Goal: Information Seeking & Learning: Find specific fact

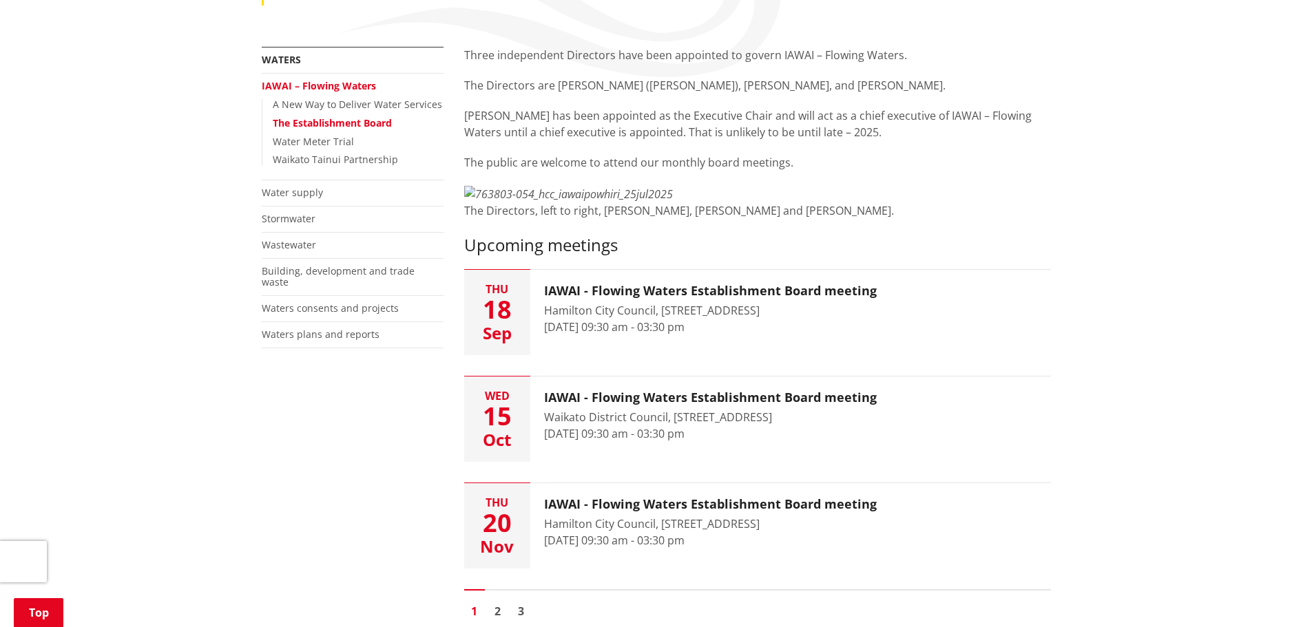
scroll to position [207, 0]
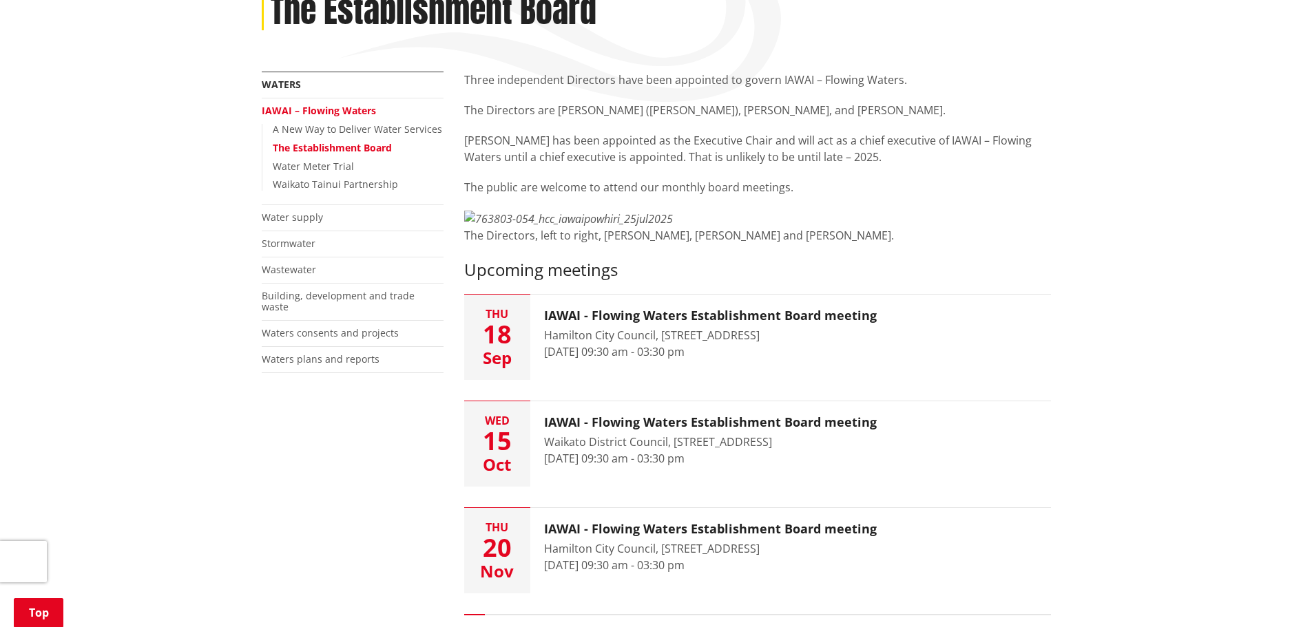
click at [318, 112] on link "IAWAI – Flowing Waters" at bounding box center [319, 110] width 114 height 13
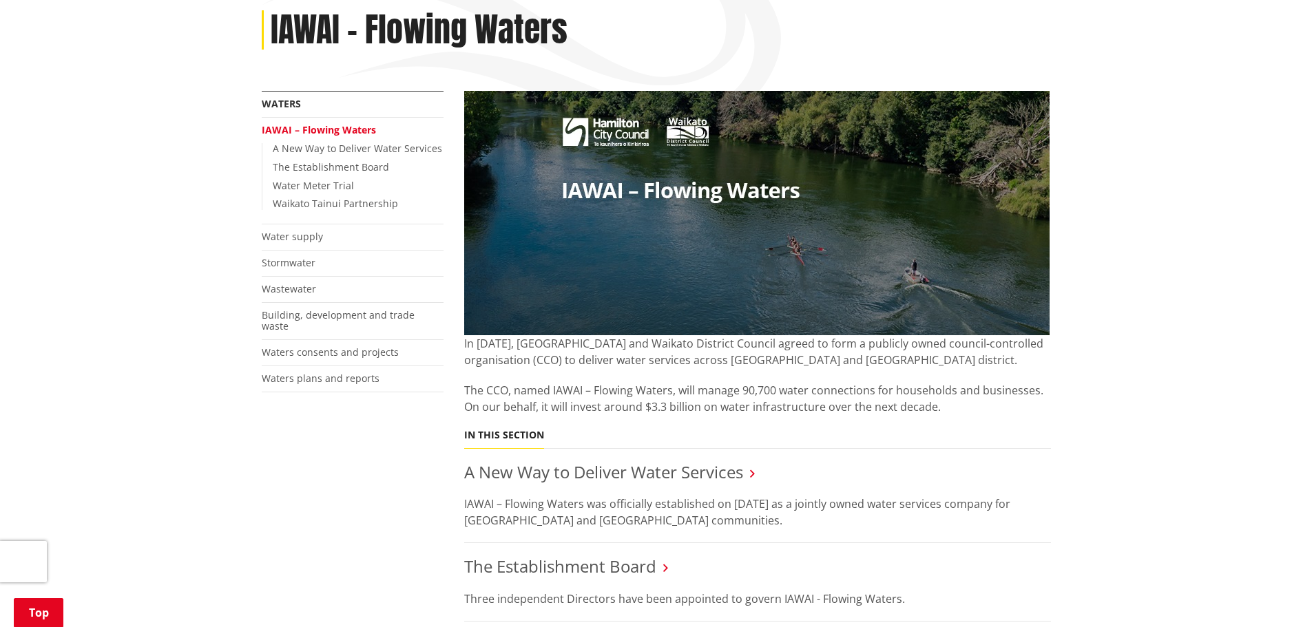
scroll to position [207, 0]
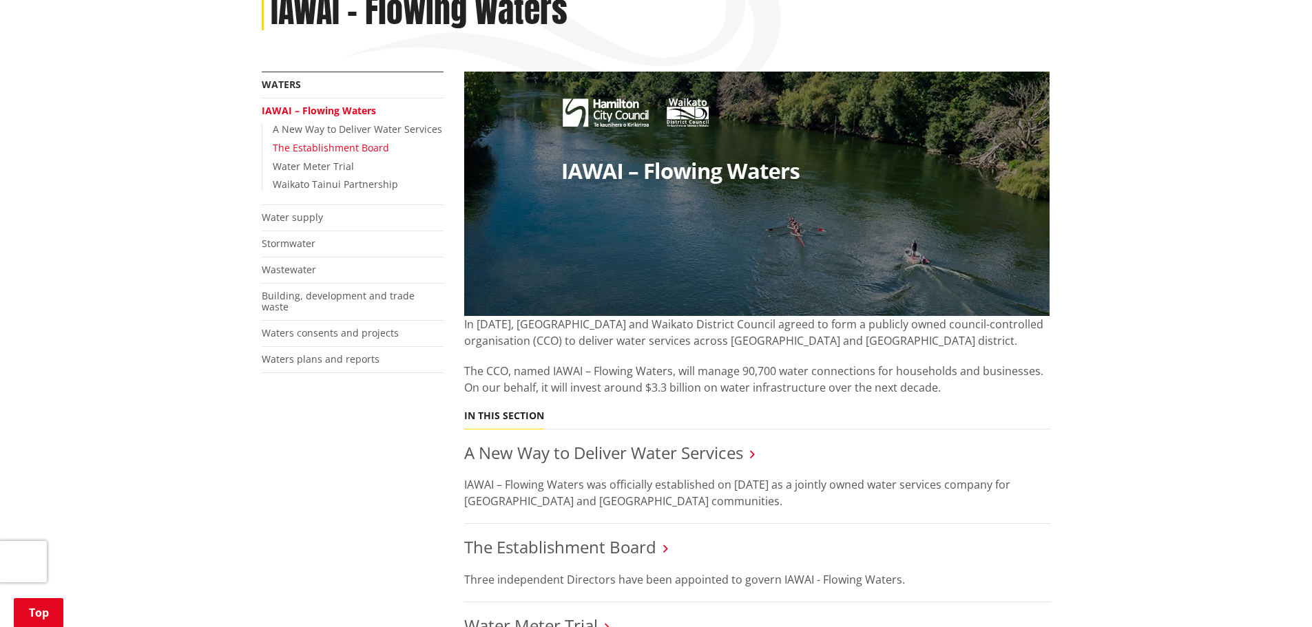
click at [343, 150] on link "The Establishment Board" at bounding box center [331, 147] width 116 height 13
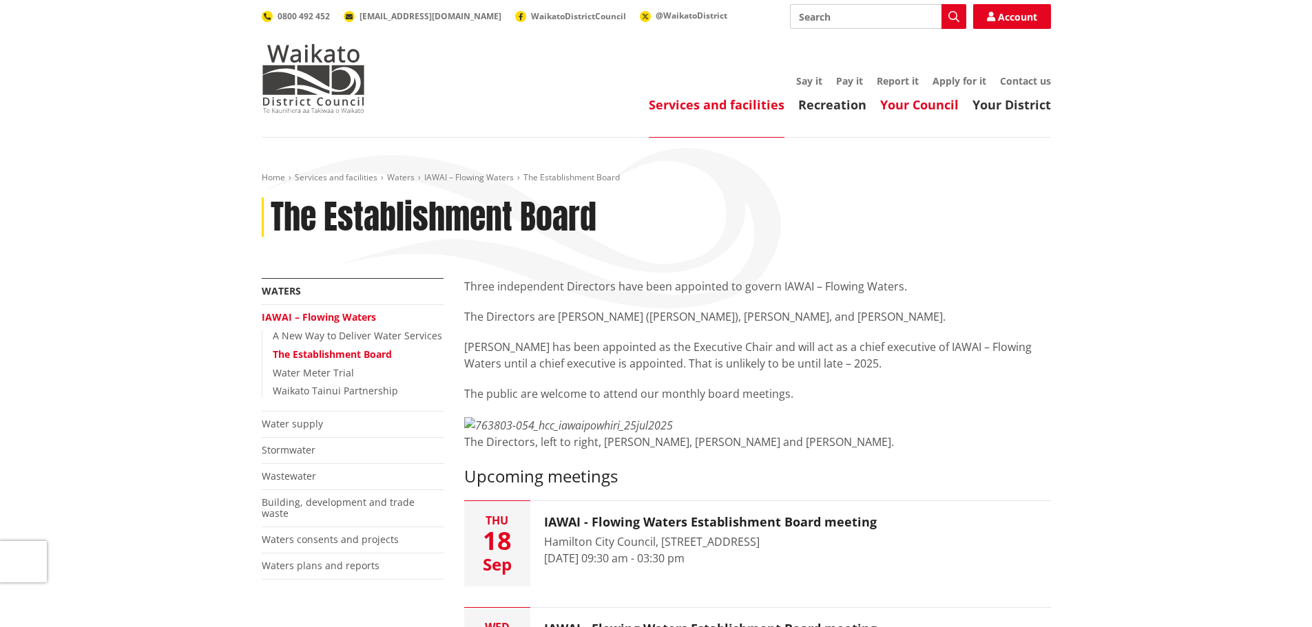
click at [937, 103] on link "Your Council" at bounding box center [919, 104] width 79 height 17
click at [344, 320] on link "IAWAI – Flowing Waters" at bounding box center [319, 317] width 114 height 13
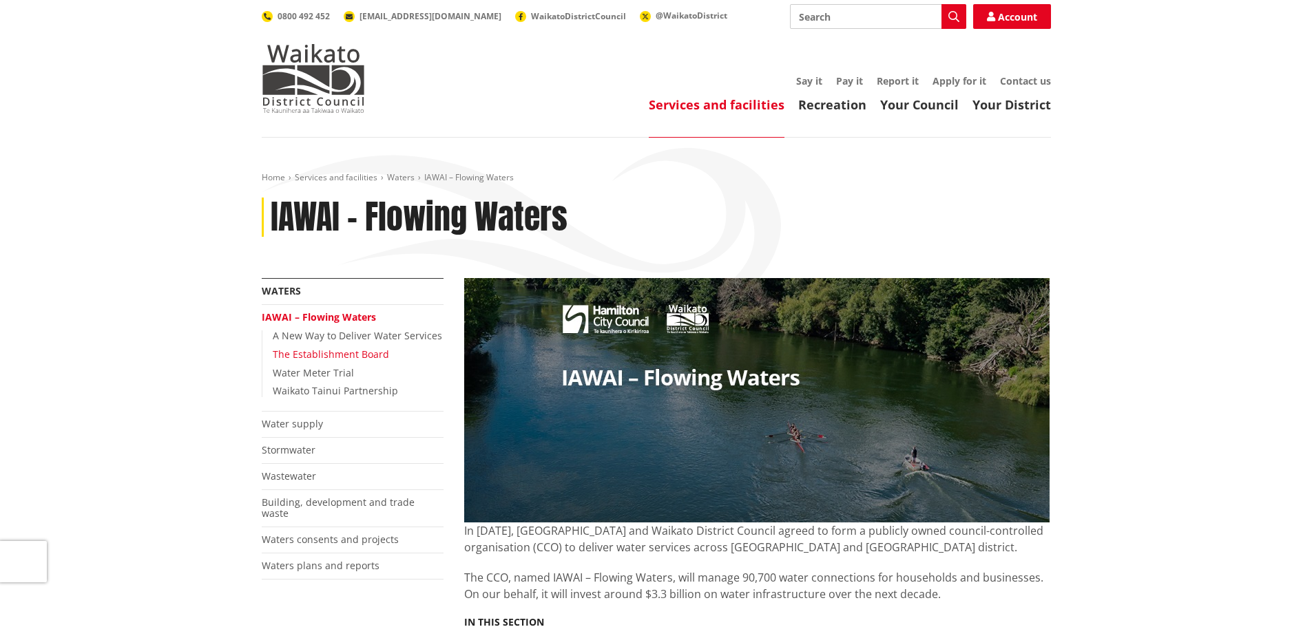
click at [325, 350] on link "The Establishment Board" at bounding box center [331, 354] width 116 height 13
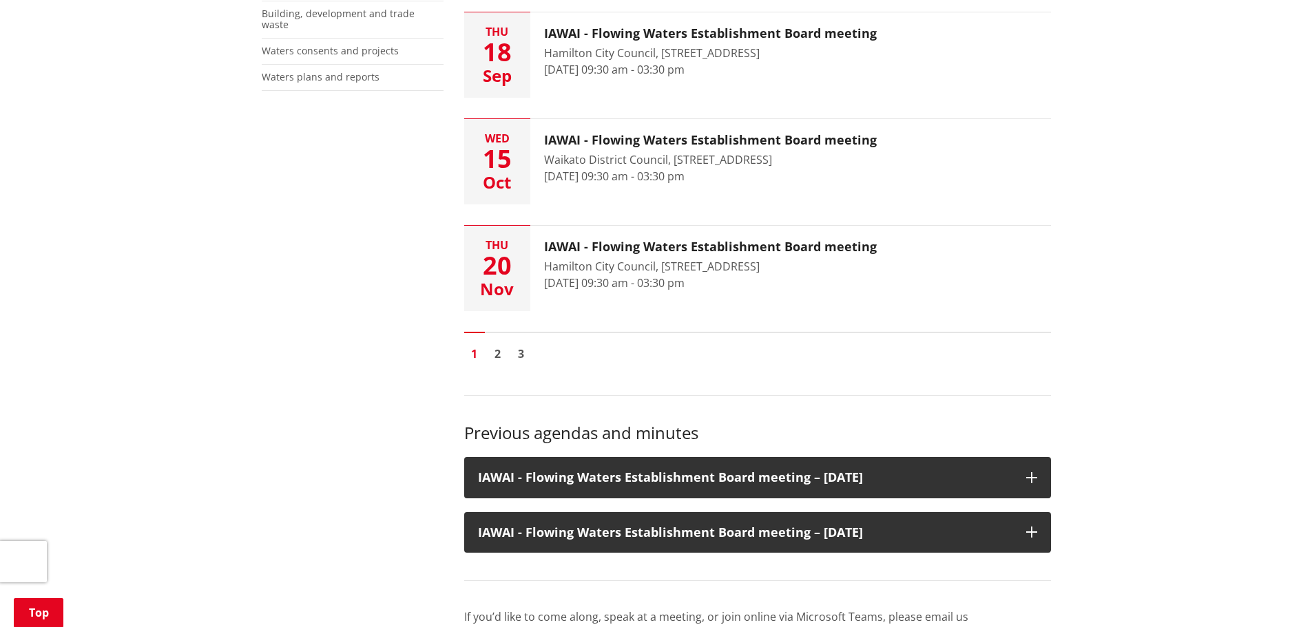
scroll to position [551, 0]
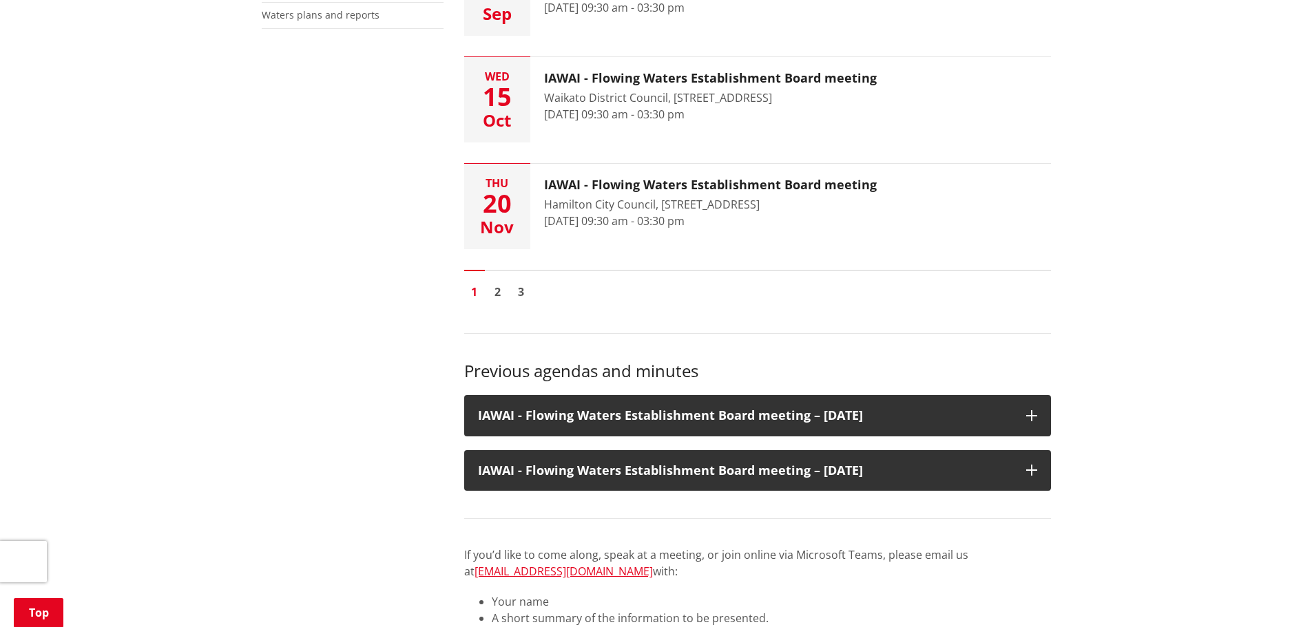
drag, startPoint x: 599, startPoint y: 264, endPoint x: 849, endPoint y: 258, distance: 249.4
copy div "Tim Manukau, Kevin Lavery and Dave Chambers"
